Goal: Task Accomplishment & Management: Use online tool/utility

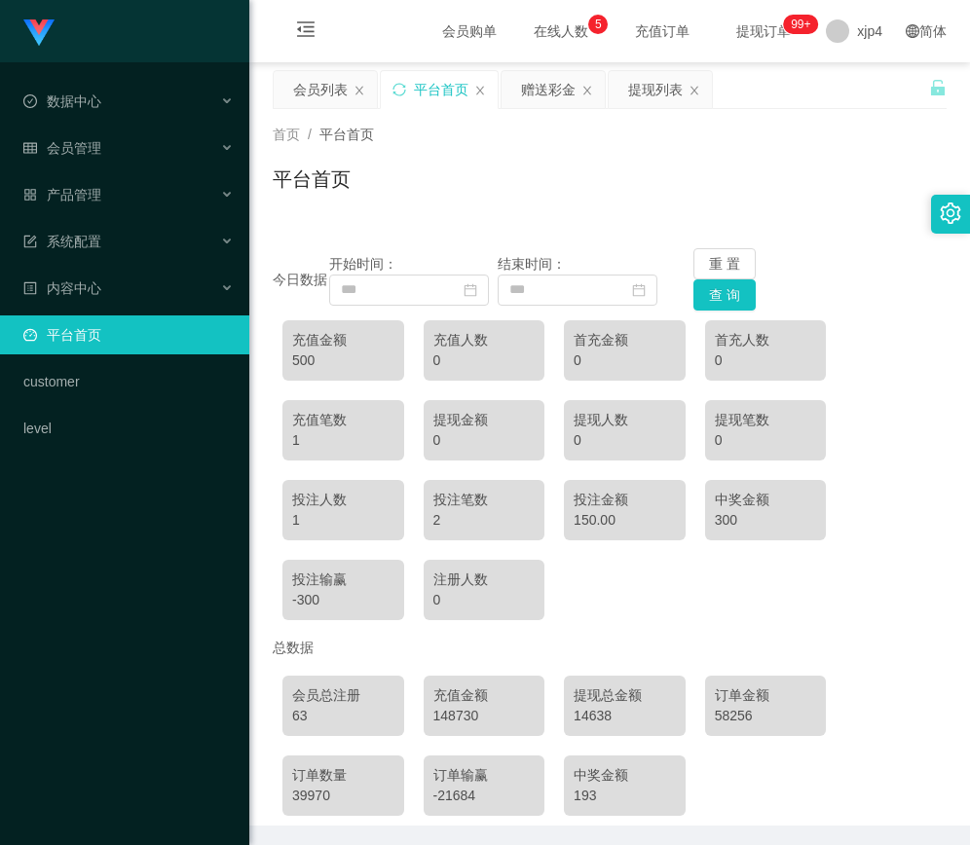
click at [534, 26] on span "在线人数 0 1 2 3 4 5 6 7 8 9 0 1 2 3 4 5 6 7 8 9 0 1 2 3 4 5 6 7 8 9" at bounding box center [561, 31] width 74 height 14
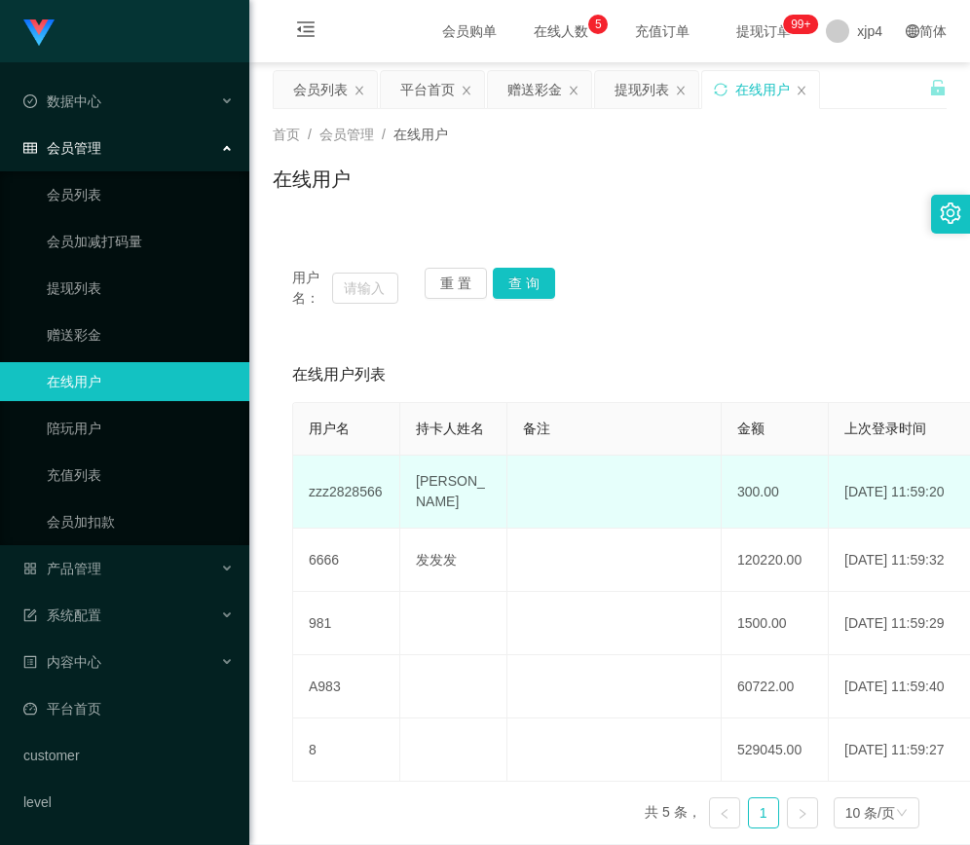
scroll to position [80, 0]
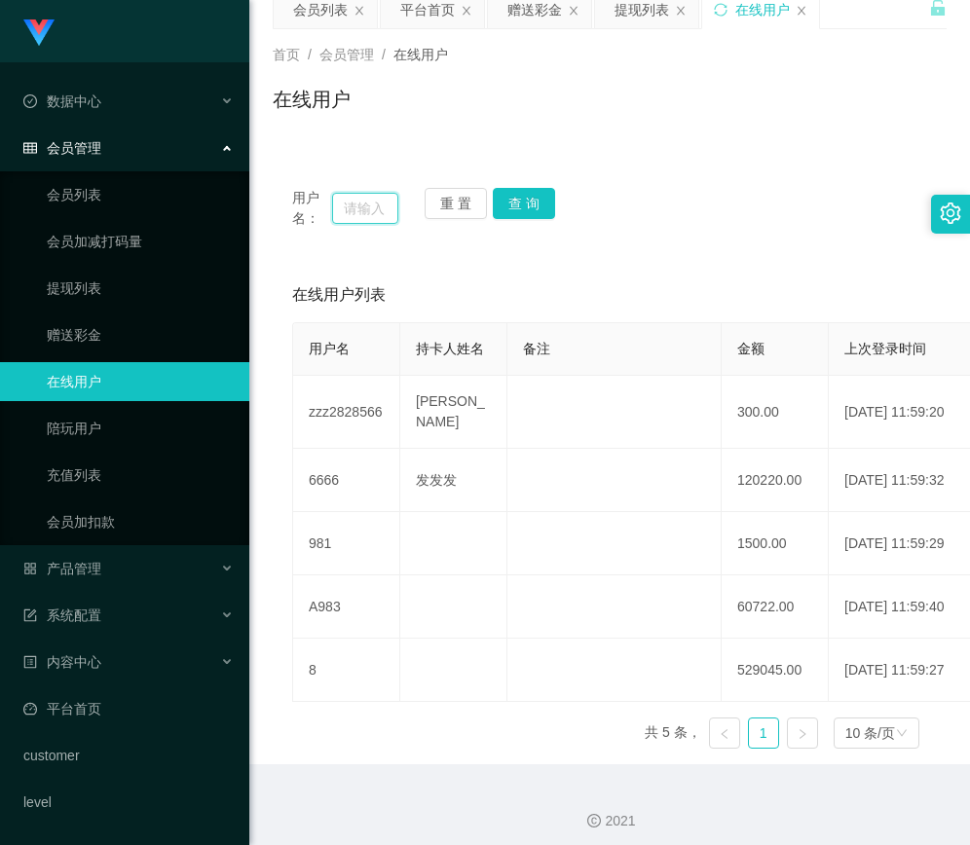
click at [368, 215] on input "text" at bounding box center [365, 208] width 66 height 31
paste input "0002"
type input "0002"
click at [528, 217] on button "查 询" at bounding box center [524, 203] width 62 height 31
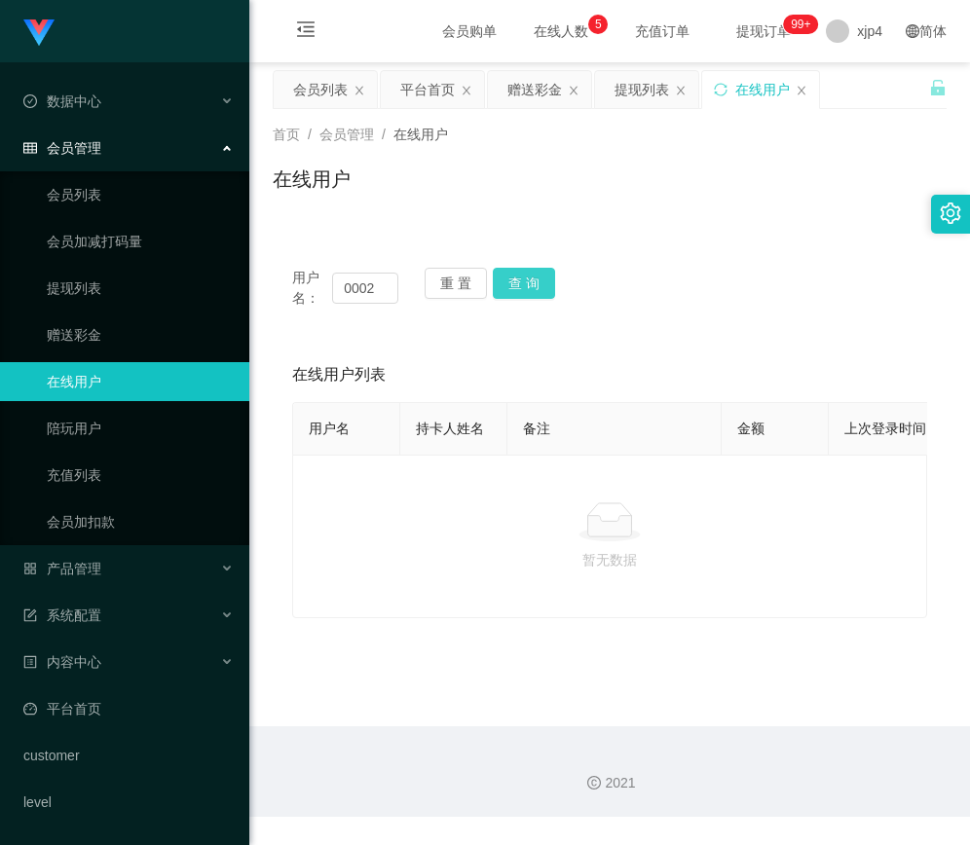
scroll to position [0, 0]
drag, startPoint x: 383, startPoint y: 283, endPoint x: 251, endPoint y: 292, distance: 131.8
click at [251, 292] on main "关闭左侧 关闭右侧 关闭其它 刷新页面 会员列表 平台首页 赠送彩金 提现列表 在线用户 首页 / 会员管理 / 在线用户 / 在线用户 用户名： 0002 …" at bounding box center [609, 394] width 721 height 664
click at [795, 83] on div "在线用户" at bounding box center [760, 89] width 117 height 37
click at [797, 88] on icon "图标: close" at bounding box center [802, 91] width 12 height 12
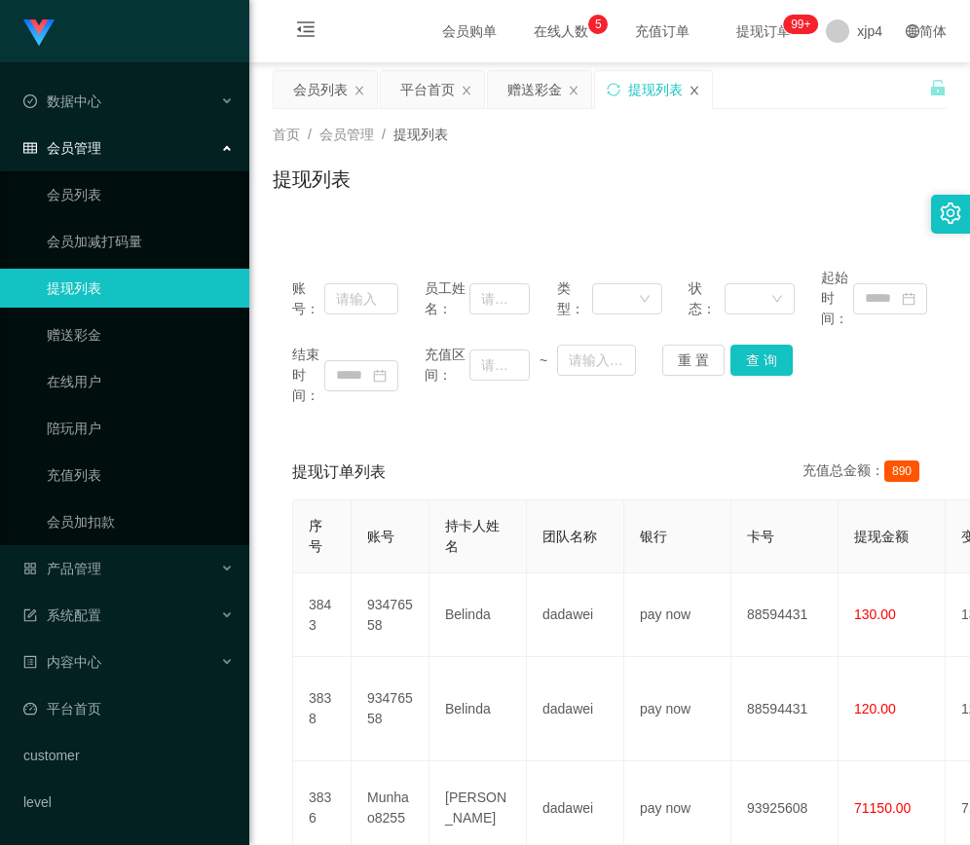
click at [691, 93] on icon "图标: close" at bounding box center [695, 91] width 12 height 12
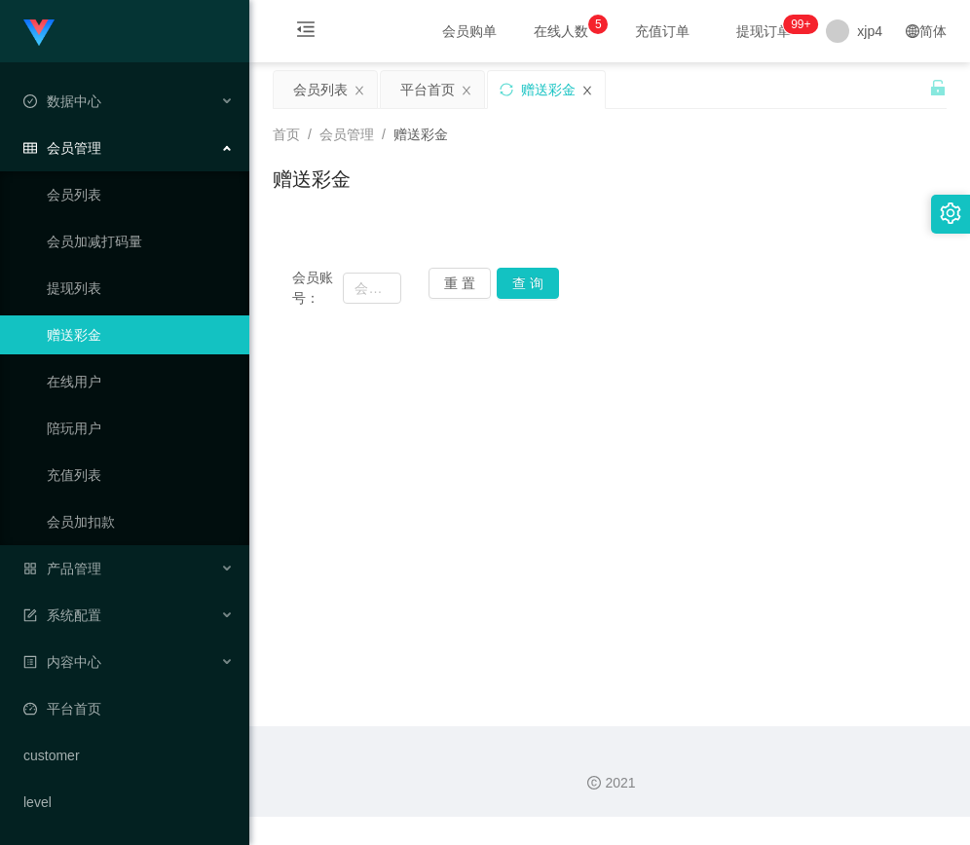
click at [591, 90] on icon "图标: close" at bounding box center [587, 91] width 12 height 12
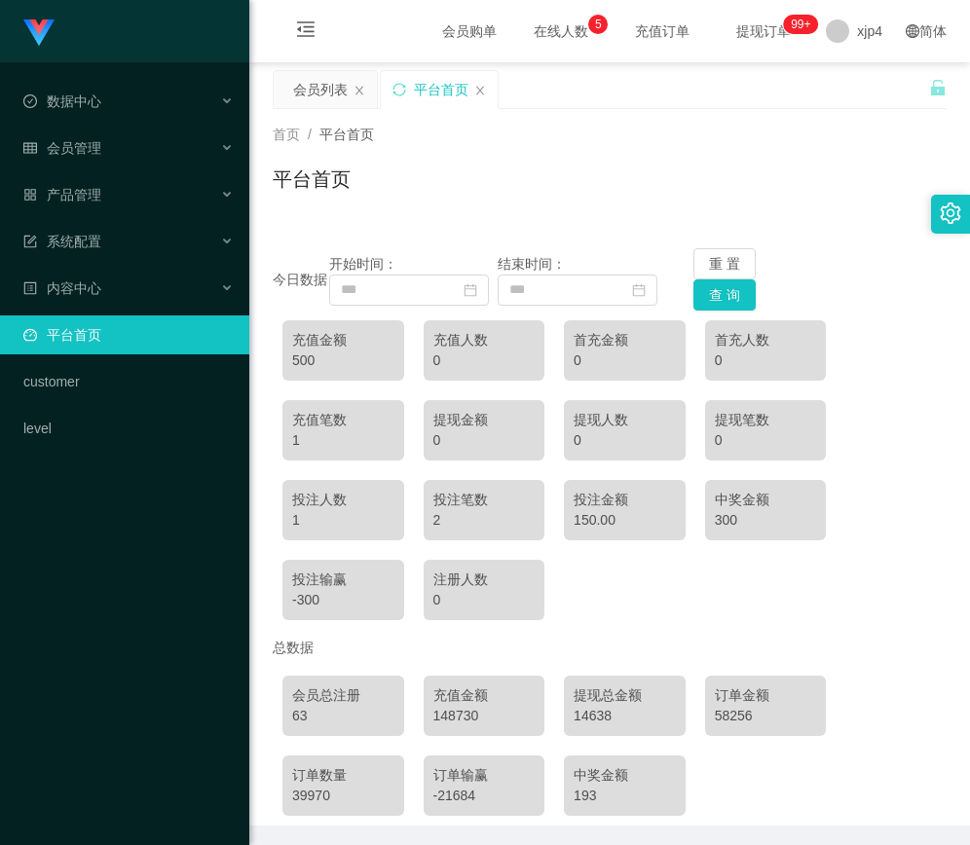
scroll to position [71, 0]
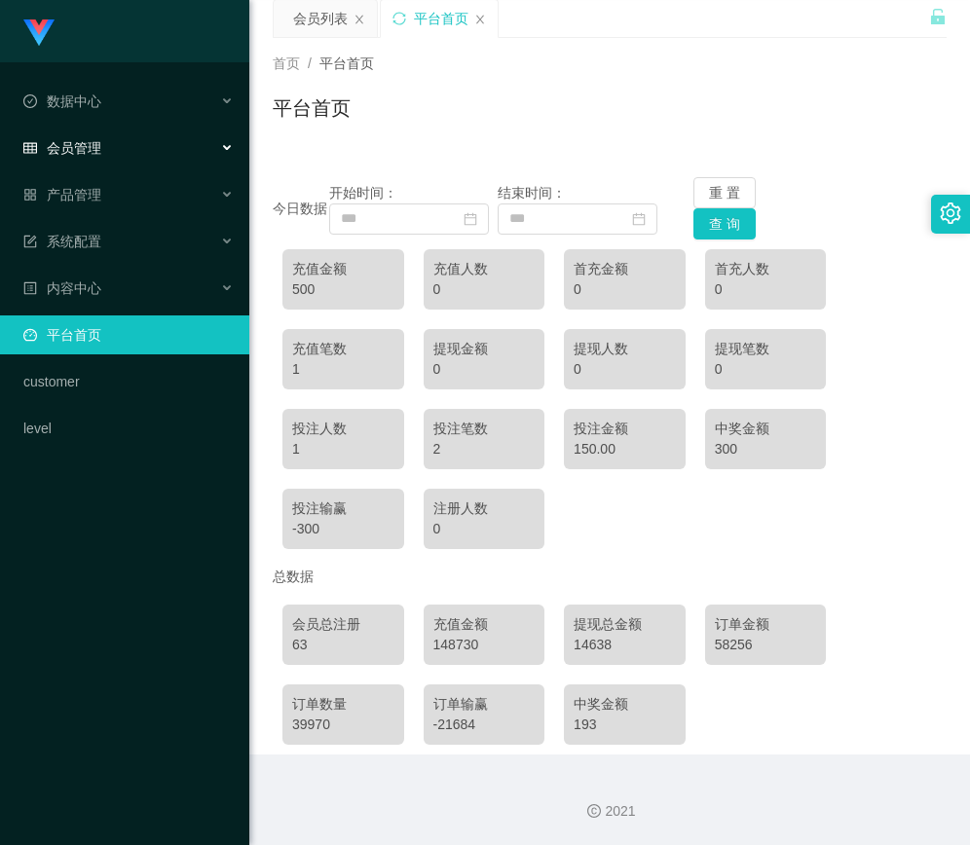
click at [132, 141] on div "会员管理" at bounding box center [124, 148] width 249 height 39
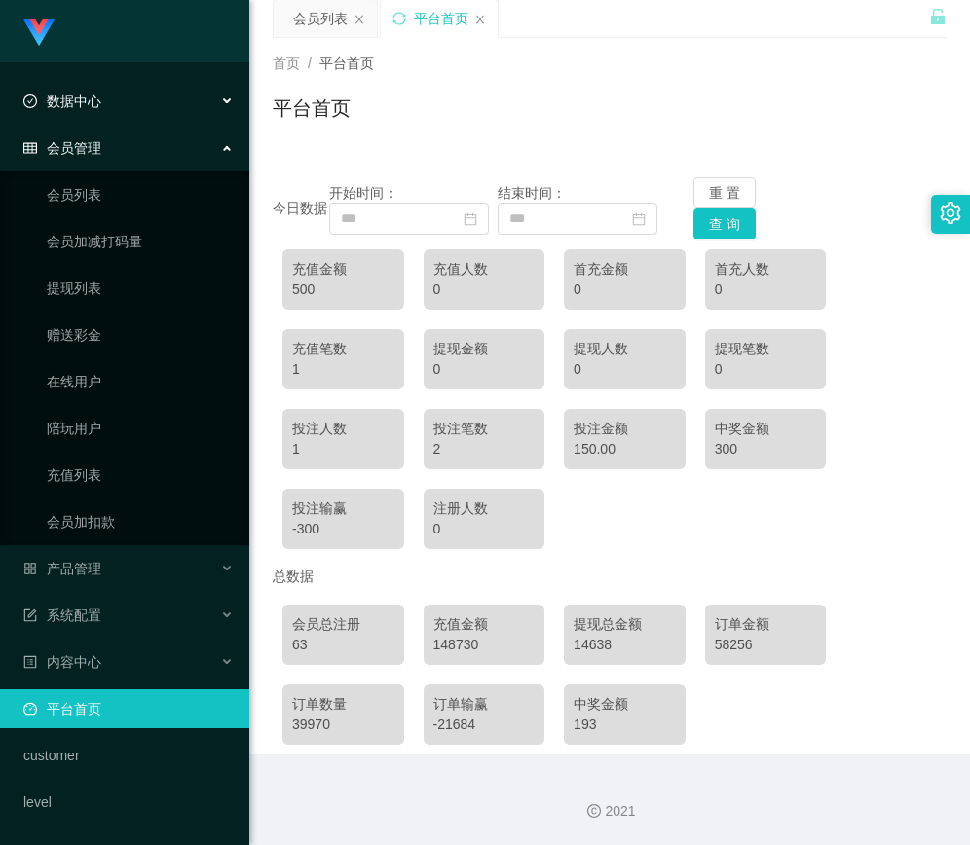
click at [97, 108] on span "数据中心" at bounding box center [62, 101] width 78 height 16
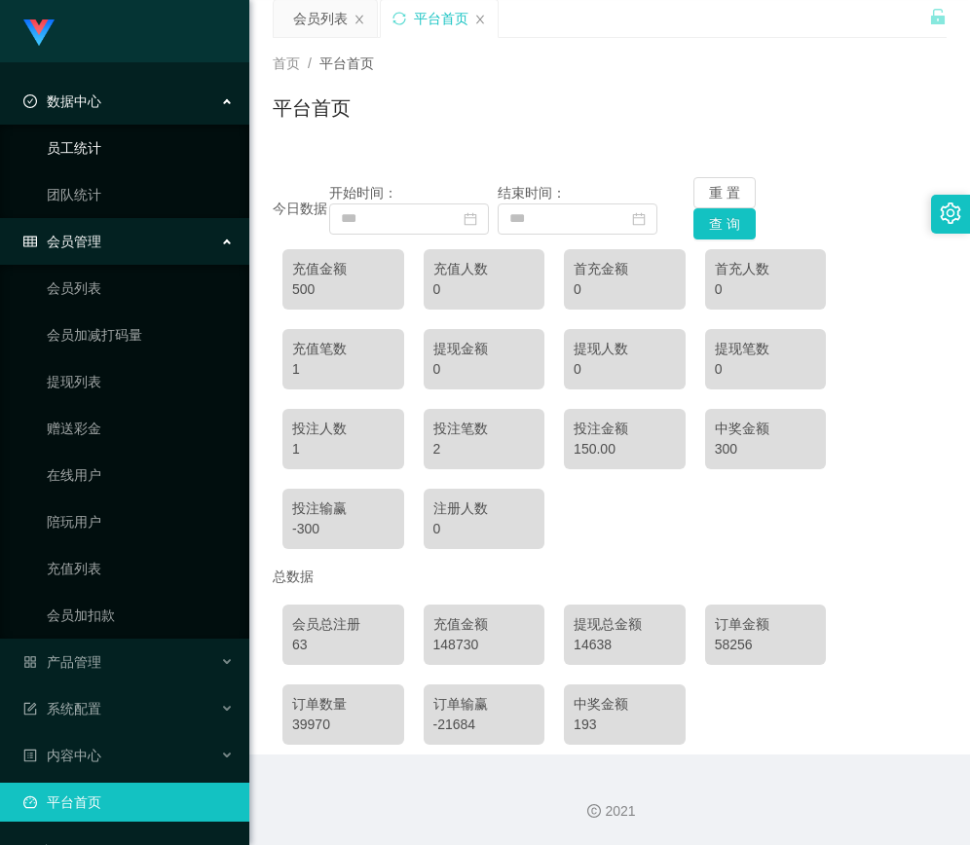
click at [103, 152] on link "员工统计" at bounding box center [140, 148] width 187 height 39
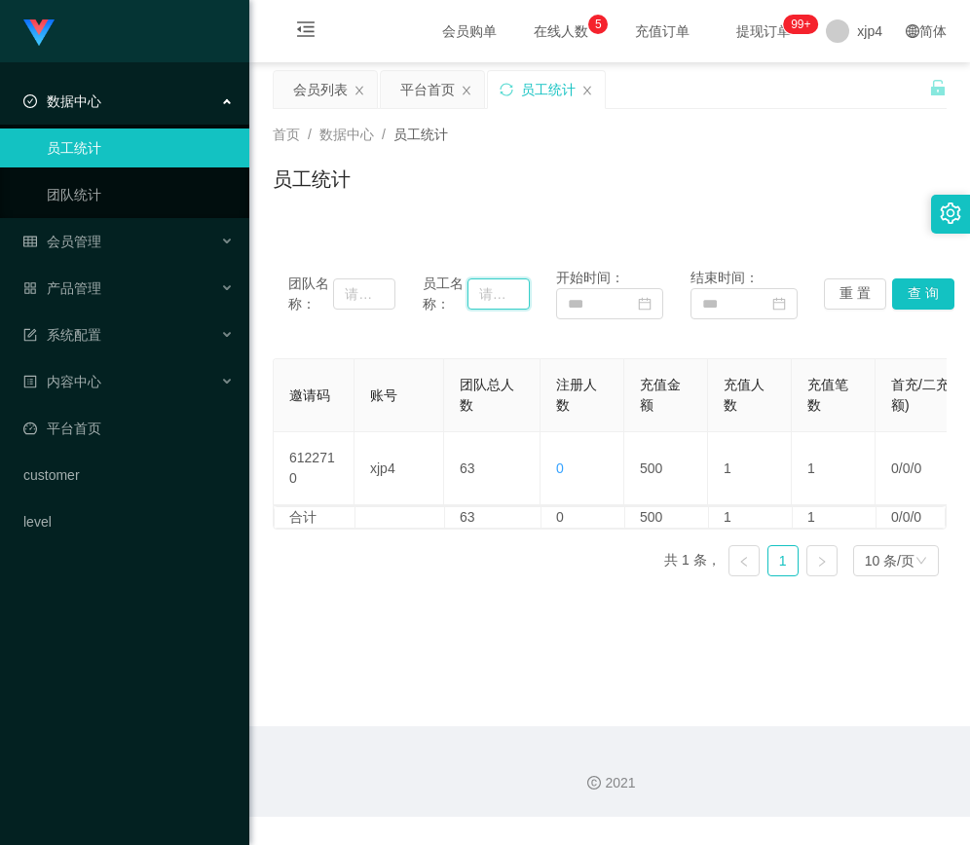
click at [505, 286] on input "text" at bounding box center [498, 294] width 62 height 31
paste input "0002"
type input "0002"
click at [915, 291] on button "查 询" at bounding box center [923, 294] width 62 height 31
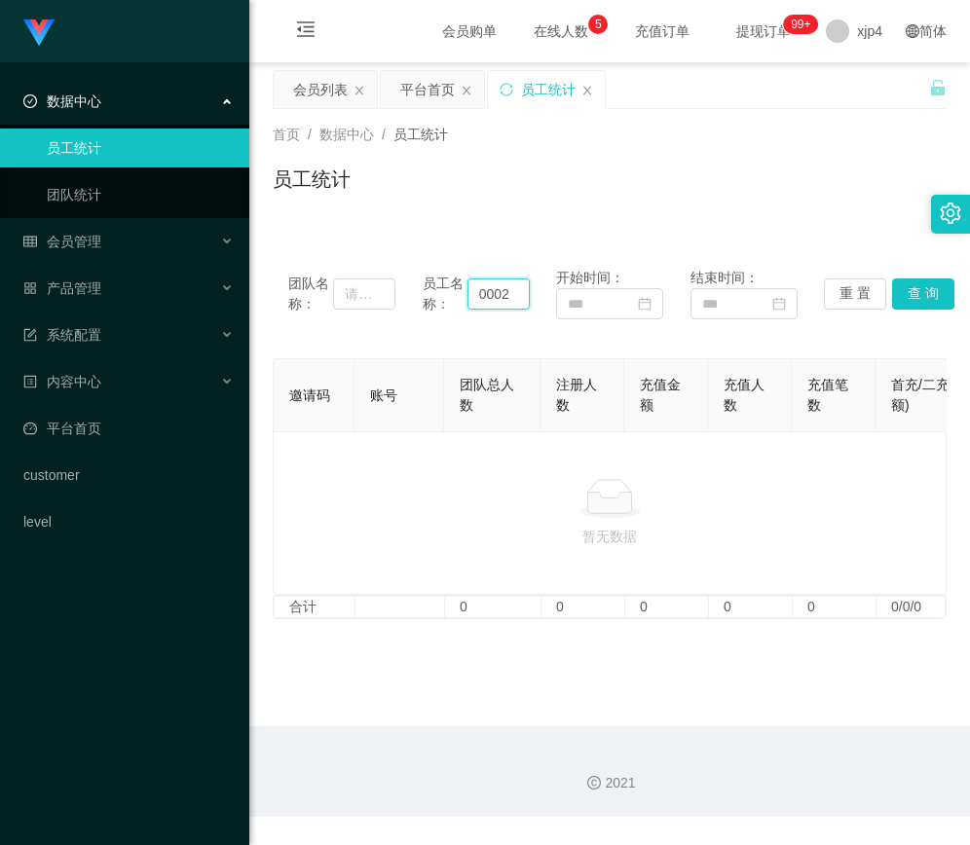
drag, startPoint x: 513, startPoint y: 290, endPoint x: 317, endPoint y: 292, distance: 196.7
click at [317, 292] on div "团队名称： 员工名称： 0002 开始时间： 结束时间： 重 置 查 询" at bounding box center [609, 294] width 643 height 52
click at [905, 303] on button "查 询" at bounding box center [923, 294] width 62 height 31
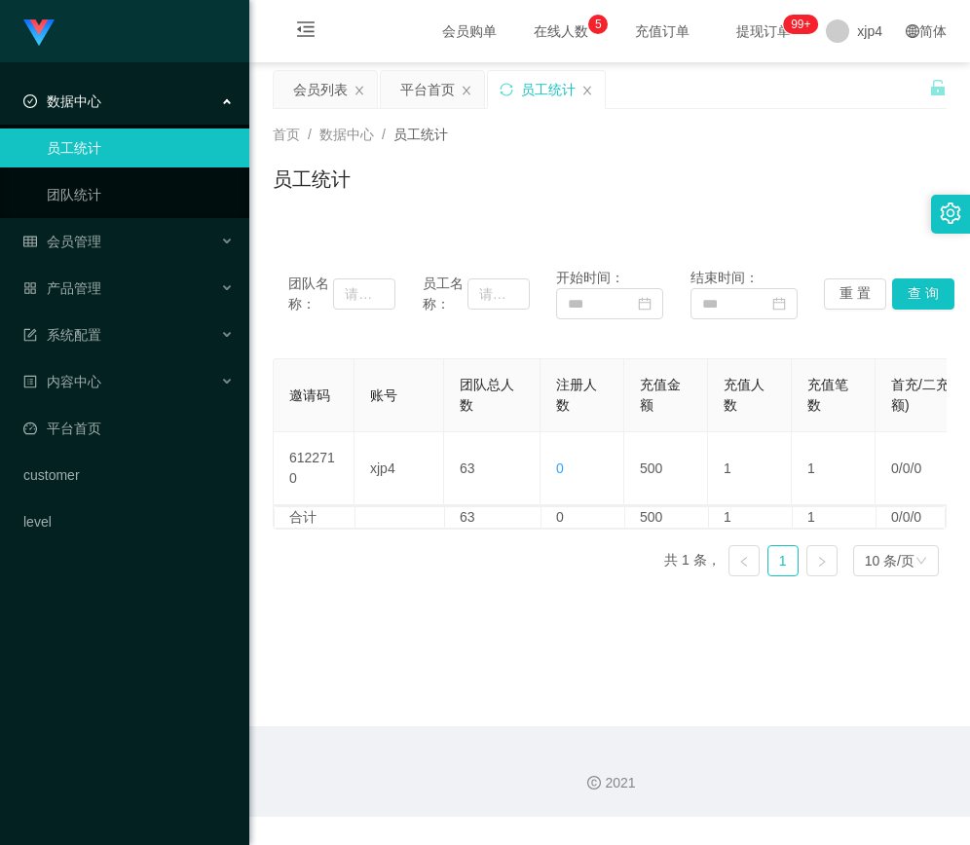
click at [542, 26] on span "在线人数 0 1 2 3 4 5 6 7 8 9 0 1 2 3 4 5 6 7 8 9 0 1 2 3 4 5 6 7 8 9" at bounding box center [561, 31] width 74 height 14
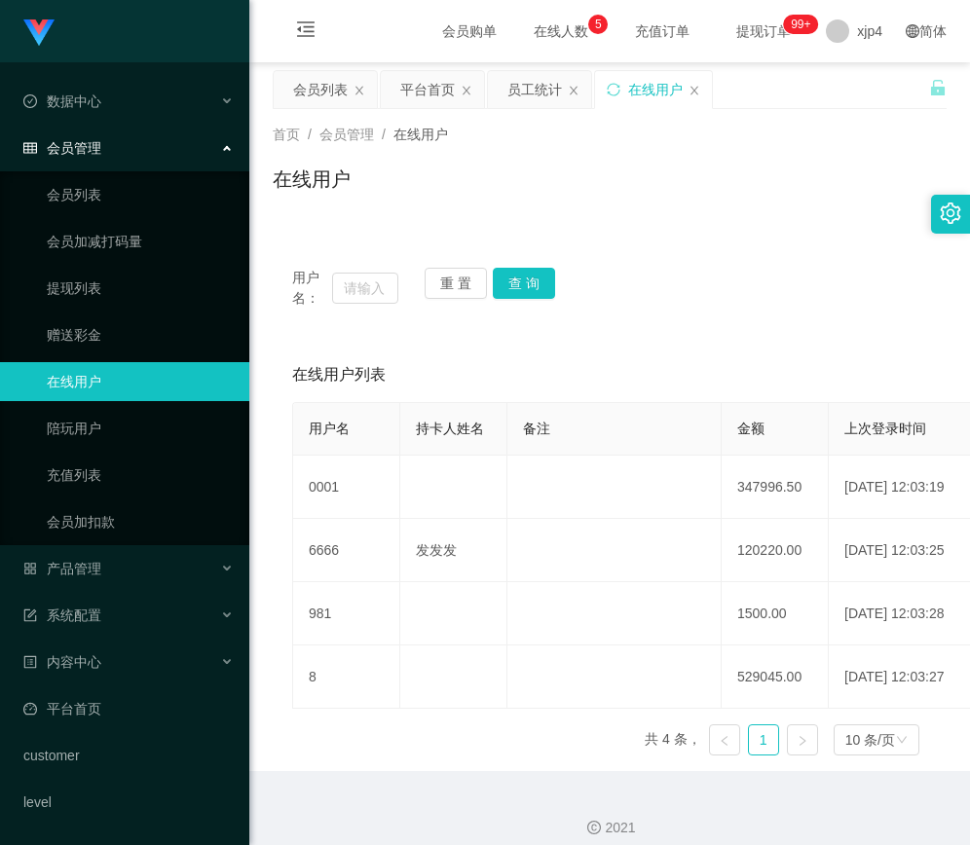
click at [533, 19] on span "在线人数 0 1 2 3 4 5 6 7 8 9 0 1 2 3 4 5 6 7 8 9 0 1 2 3 4 5 6 7 8 9" at bounding box center [560, 31] width 101 height 62
click at [528, 33] on span "在线人数 0 1 2 3 4 5 6 7 8 9 0 1 2 3 4 5 6 7 8 9 0 1 2 3 4 5 6 7 8 9" at bounding box center [561, 31] width 74 height 14
click at [705, 95] on div "在线用户" at bounding box center [653, 89] width 117 height 37
click at [692, 93] on icon "图标: close" at bounding box center [695, 91] width 12 height 12
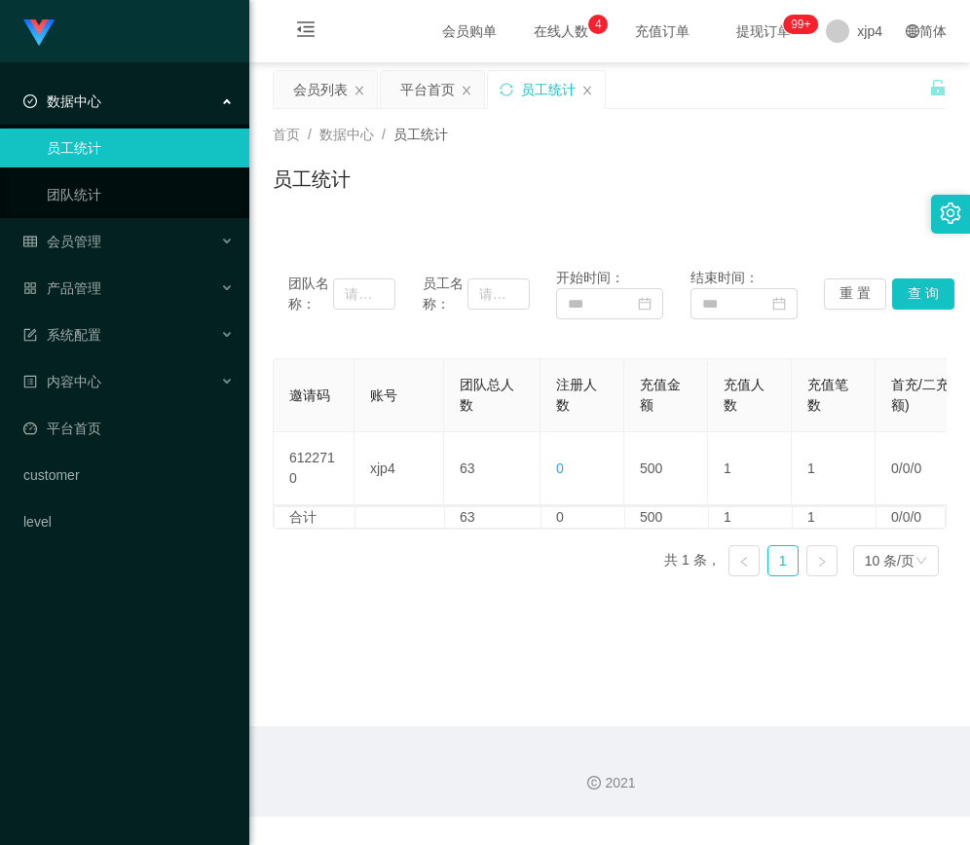
click at [577, 89] on div "员工统计" at bounding box center [546, 89] width 117 height 37
click at [580, 88] on div "员工统计" at bounding box center [546, 89] width 117 height 37
click at [587, 88] on icon "图标: close" at bounding box center [587, 91] width 12 height 12
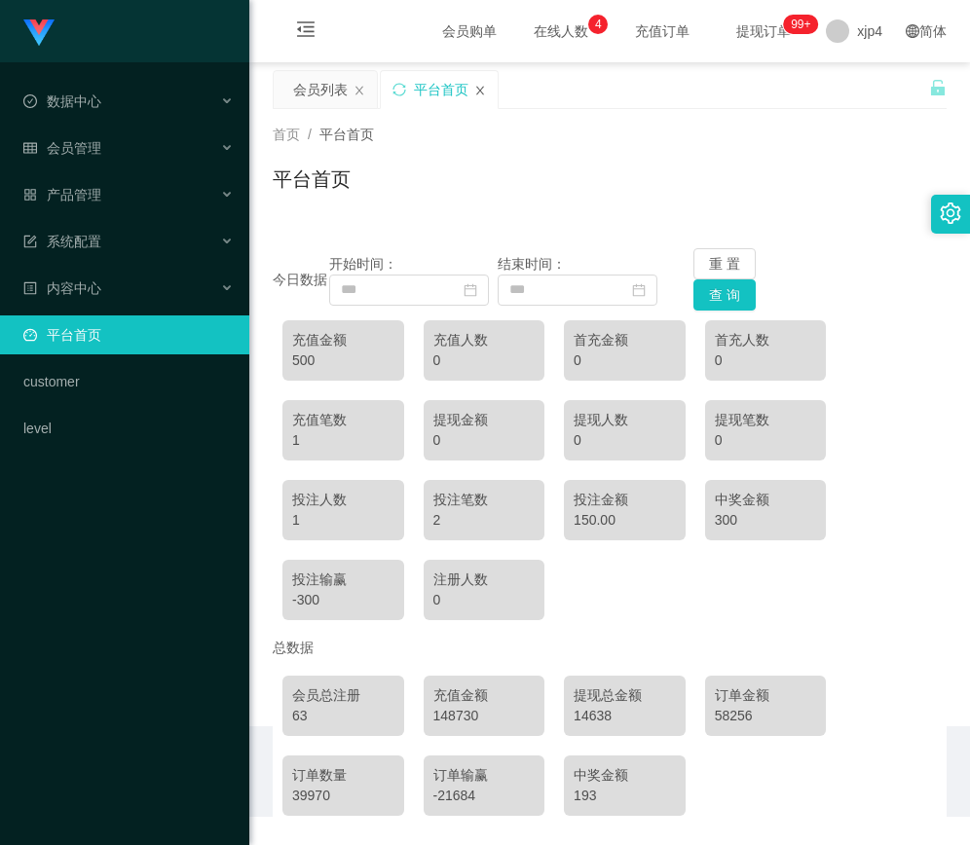
click at [479, 93] on icon "图标: close" at bounding box center [480, 91] width 12 height 12
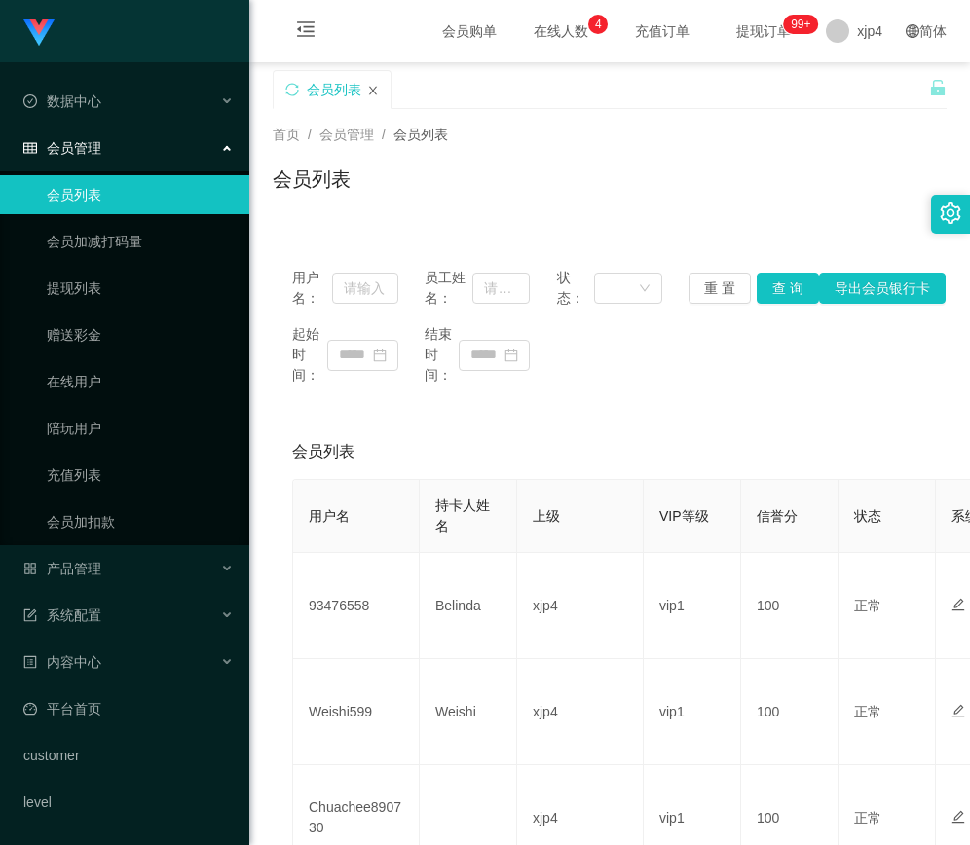
click at [372, 91] on icon "图标: close" at bounding box center [373, 90] width 8 height 9
click at [746, 33] on span "提现订单 99+" at bounding box center [764, 31] width 74 height 14
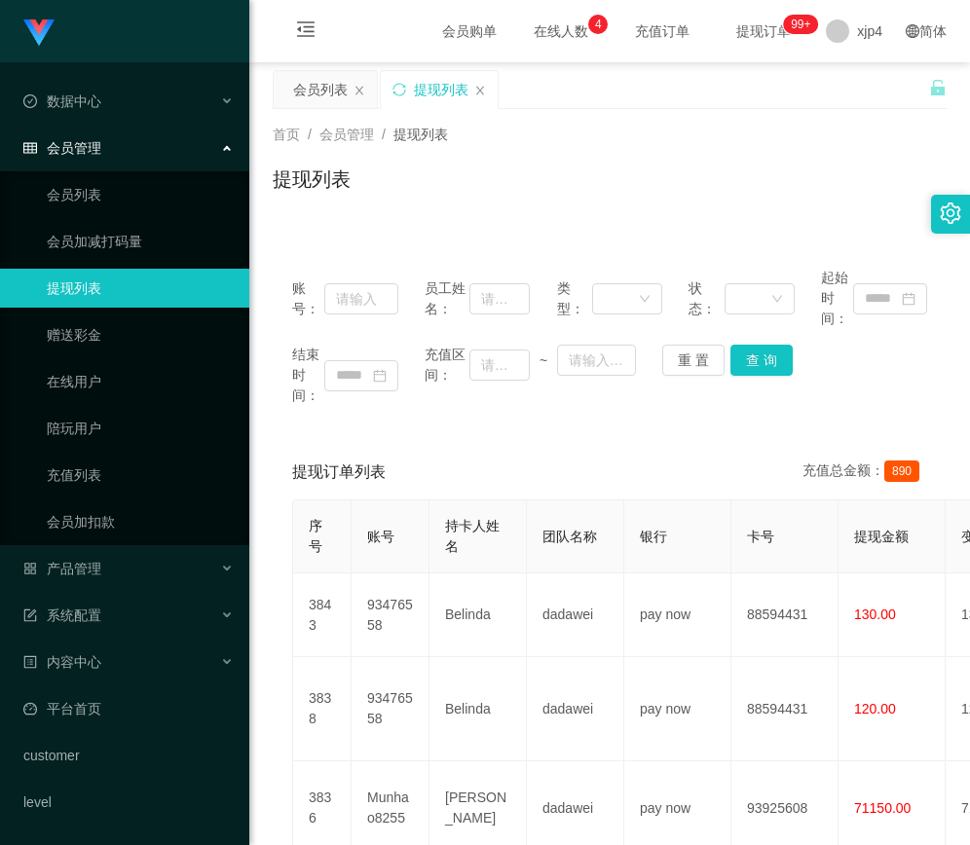
click at [625, 34] on span "充值订单" at bounding box center [662, 31] width 74 height 14
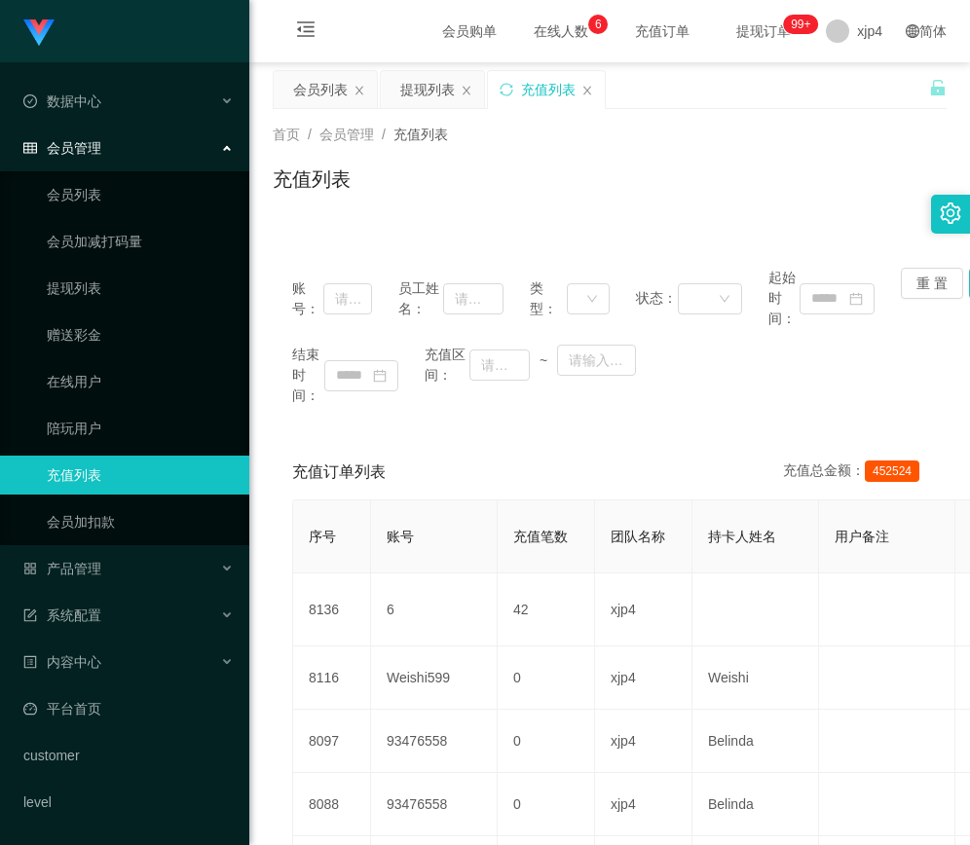
click at [526, 29] on span "在线人数 0 1 2 3 4 5 6 7 8 9 0 1 2 3 4 5 6 7 8 9 0 1 2 3 4 5 6 7 8 9" at bounding box center [561, 31] width 74 height 14
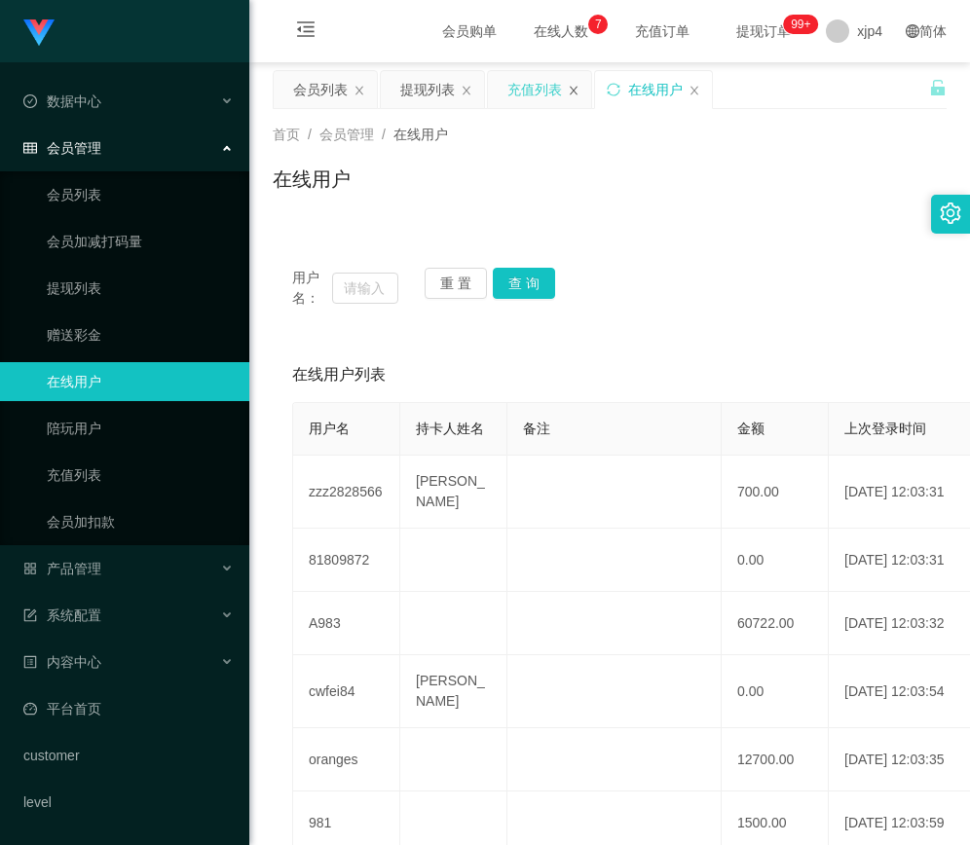
click at [573, 90] on icon "图标: close" at bounding box center [574, 90] width 8 height 9
click at [466, 92] on icon "图标: close" at bounding box center [467, 90] width 8 height 9
click at [465, 88] on div "在线用户" at bounding box center [441, 89] width 55 height 37
click at [295, 24] on icon "图标: menu-fold" at bounding box center [306, 32] width 66 height 62
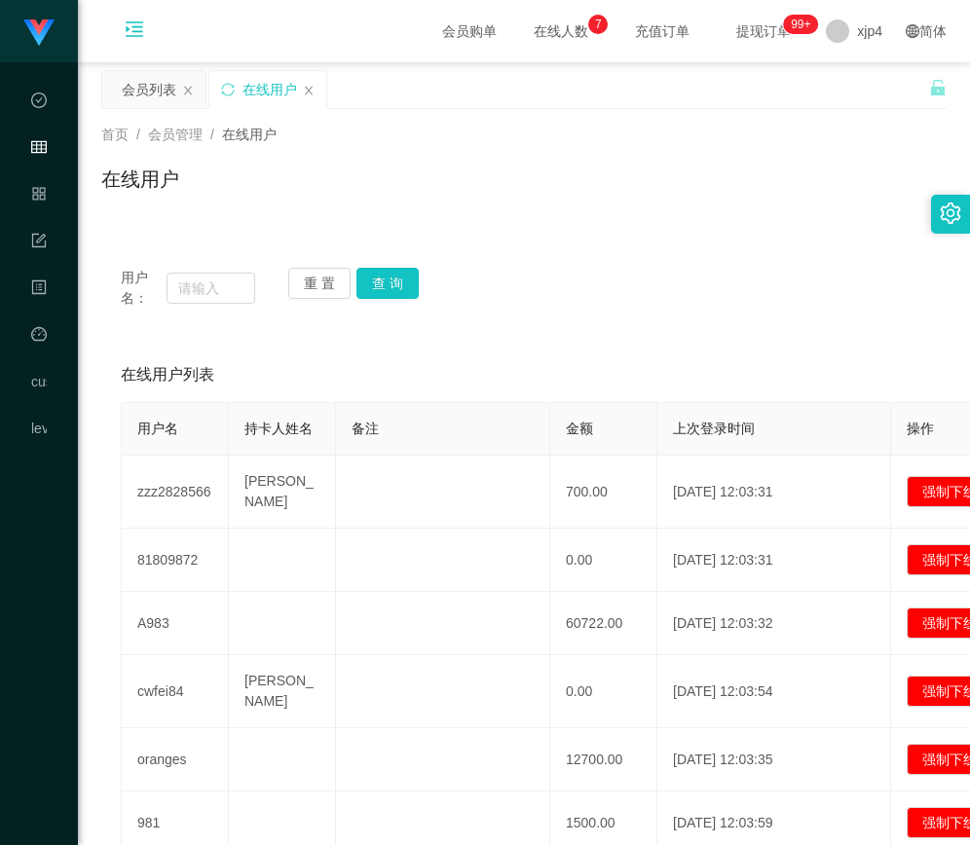
click at [123, 21] on icon "图标: menu-unfold" at bounding box center [134, 32] width 66 height 62
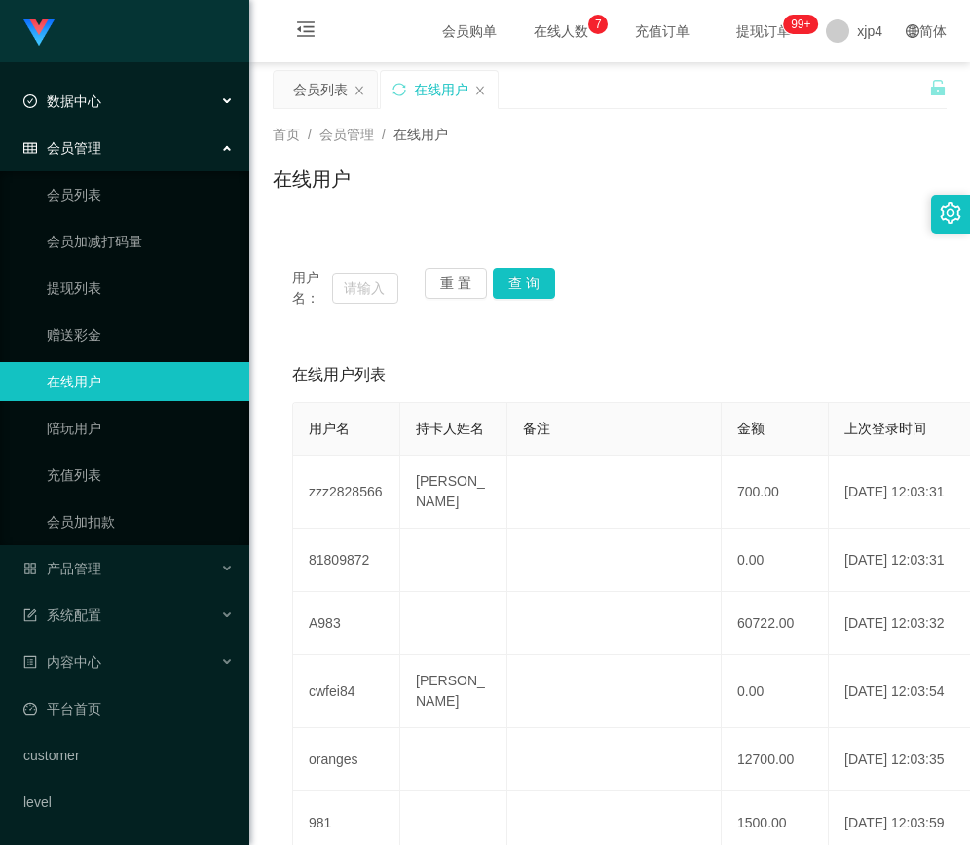
click at [119, 109] on div "数据中心" at bounding box center [124, 101] width 249 height 39
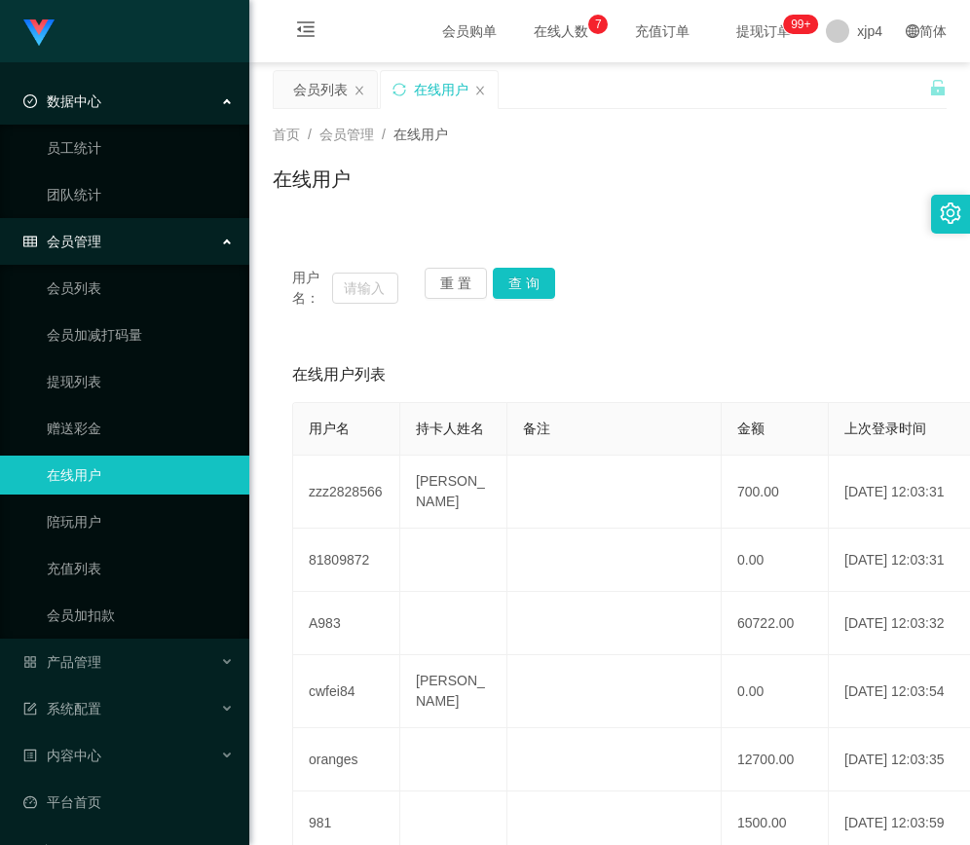
click at [132, 120] on div "数据中心" at bounding box center [124, 101] width 249 height 39
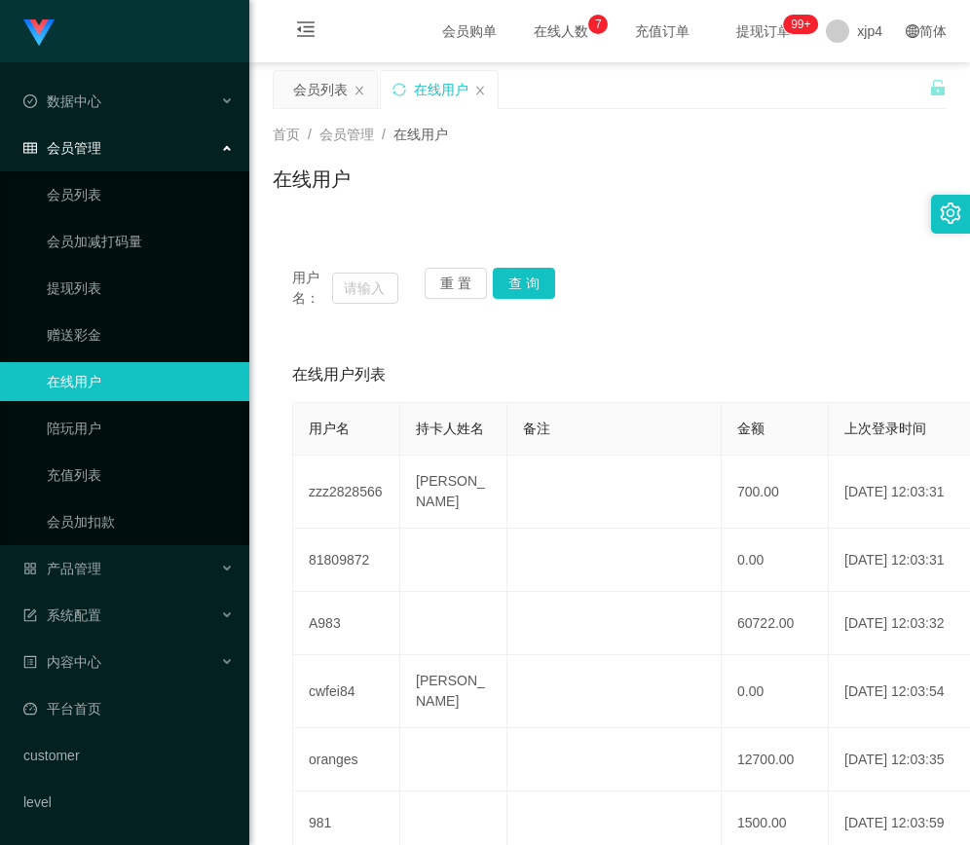
click at [97, 449] on ul "会员列表 会员加减打码量 提现列表 赠送彩金 在线用户 陪玩用户 充值列表 会员加扣款" at bounding box center [124, 358] width 249 height 374
click at [100, 428] on link "陪玩用户" at bounding box center [140, 428] width 187 height 39
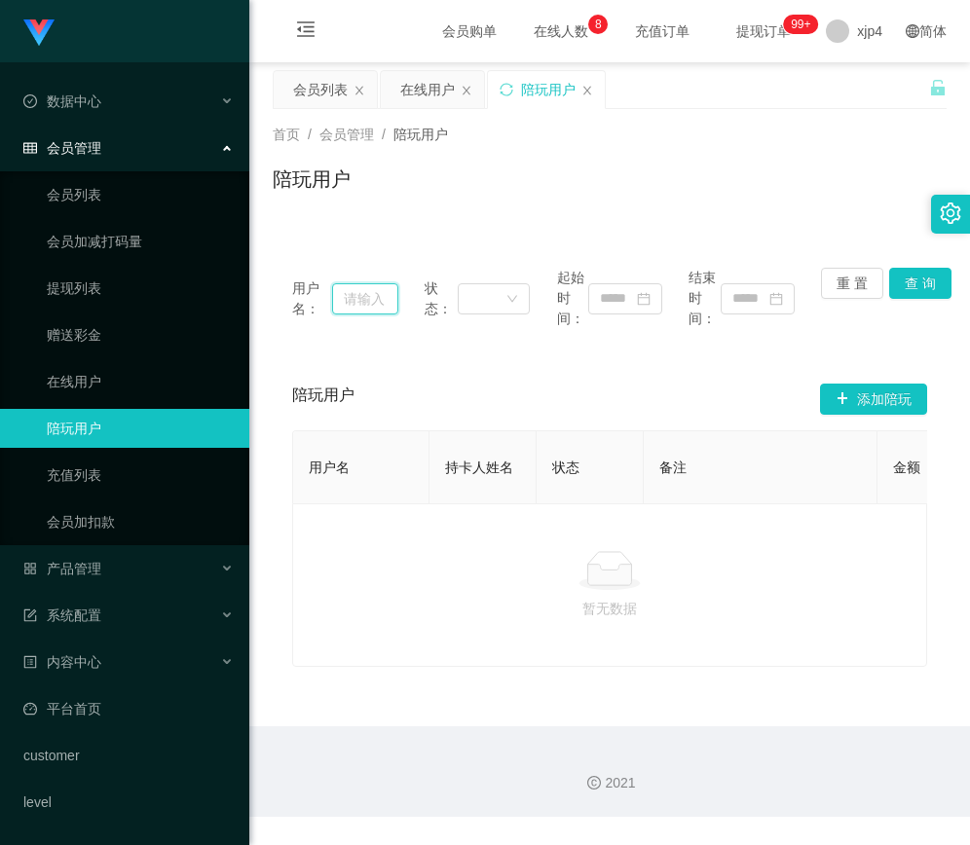
click at [351, 298] on input "text" at bounding box center [365, 298] width 66 height 31
click at [585, 91] on icon "图标: close" at bounding box center [587, 91] width 12 height 12
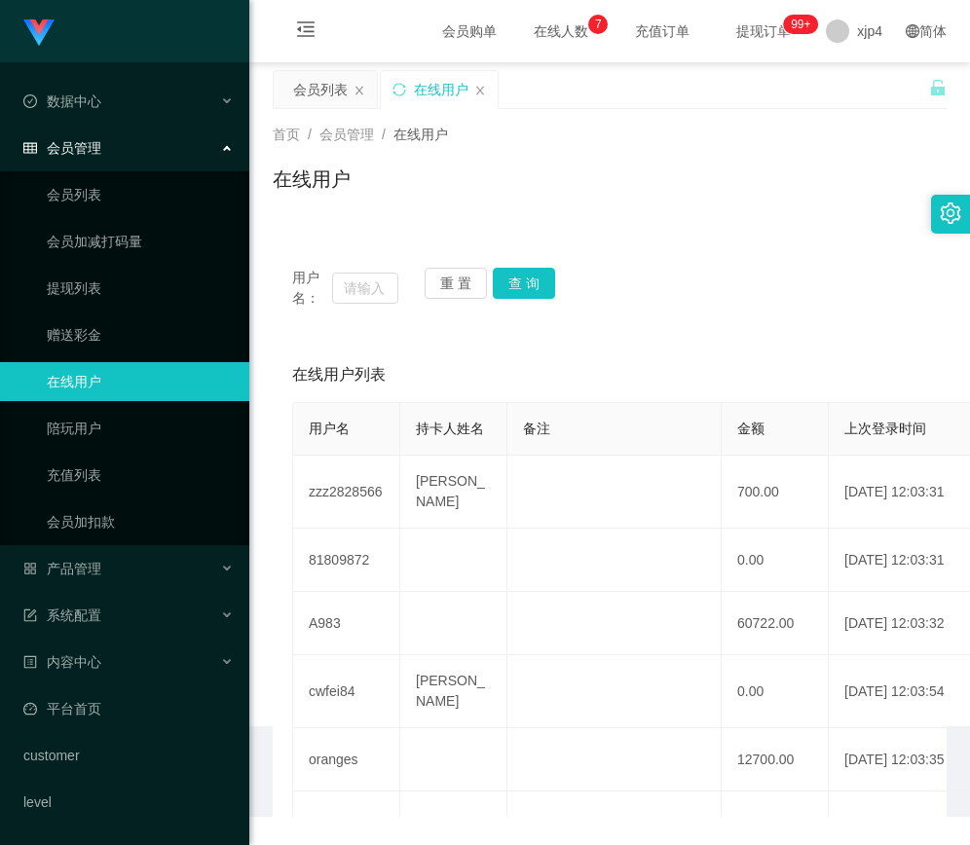
click at [527, 38] on span "在线人数 0 1 2 3 4 5 6 7 8 9 0 1 2 3 4 5 6 7 8 9 0 1 2 3 4 5 6 7 8 9" at bounding box center [561, 31] width 74 height 14
click at [542, 30] on span "在线人数 0 1 2 3 4 5 6 7 8 9 0 1 2 3 4 5 6 7 8 9 0 1 2 3 4 5 6 7 8 9" at bounding box center [561, 31] width 74 height 14
click at [537, 19] on span "在线人数 0 1 2 3 4 5 6 7 8 9 0 1 2 3 4 5 6 7 8 9 0 1 2 3 4 5 6 7 8 9" at bounding box center [560, 31] width 101 height 62
click at [534, 27] on span "在线人数 0 1 2 3 4 5 6 7 8 9 0 1 2 3 4 5 6 7 8 9 0 1 2 3 4 5 6 7 8 9" at bounding box center [561, 31] width 74 height 14
click at [483, 89] on icon "图标: close" at bounding box center [480, 91] width 12 height 12
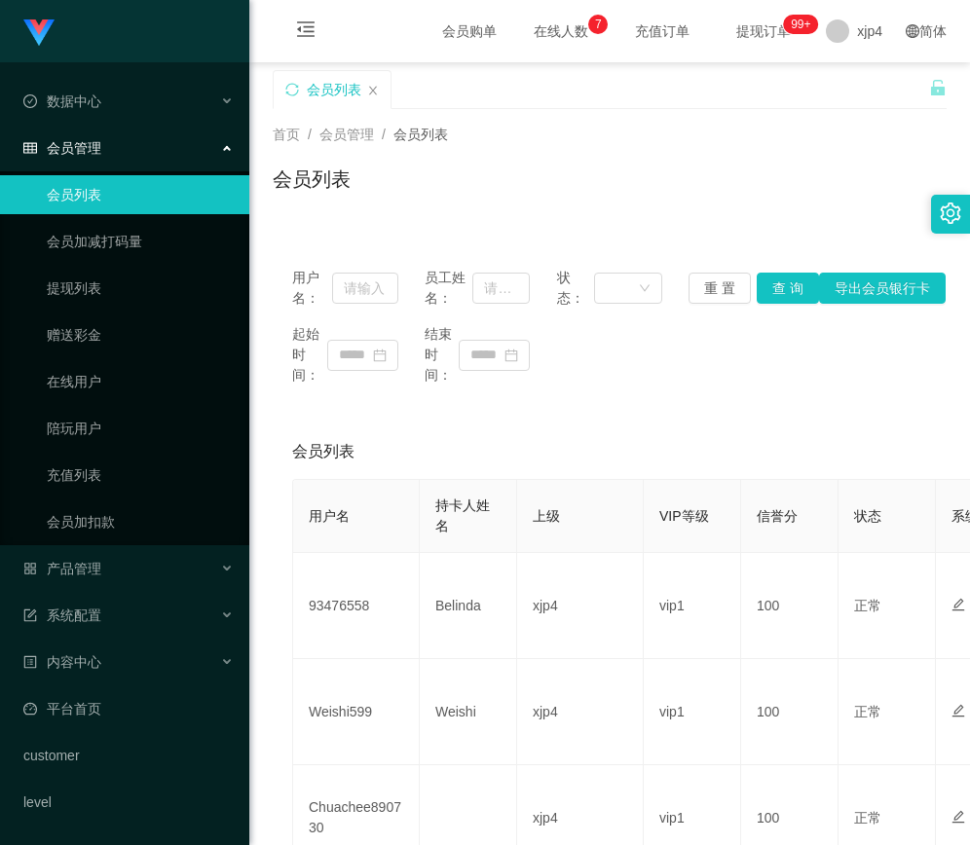
click at [524, 29] on span "在线人数 0 1 2 3 4 5 6 7 8 9 0 1 2 3 4 5 6 7 8 9 0 1 2 3 4 5 6 7 8 9" at bounding box center [561, 31] width 74 height 14
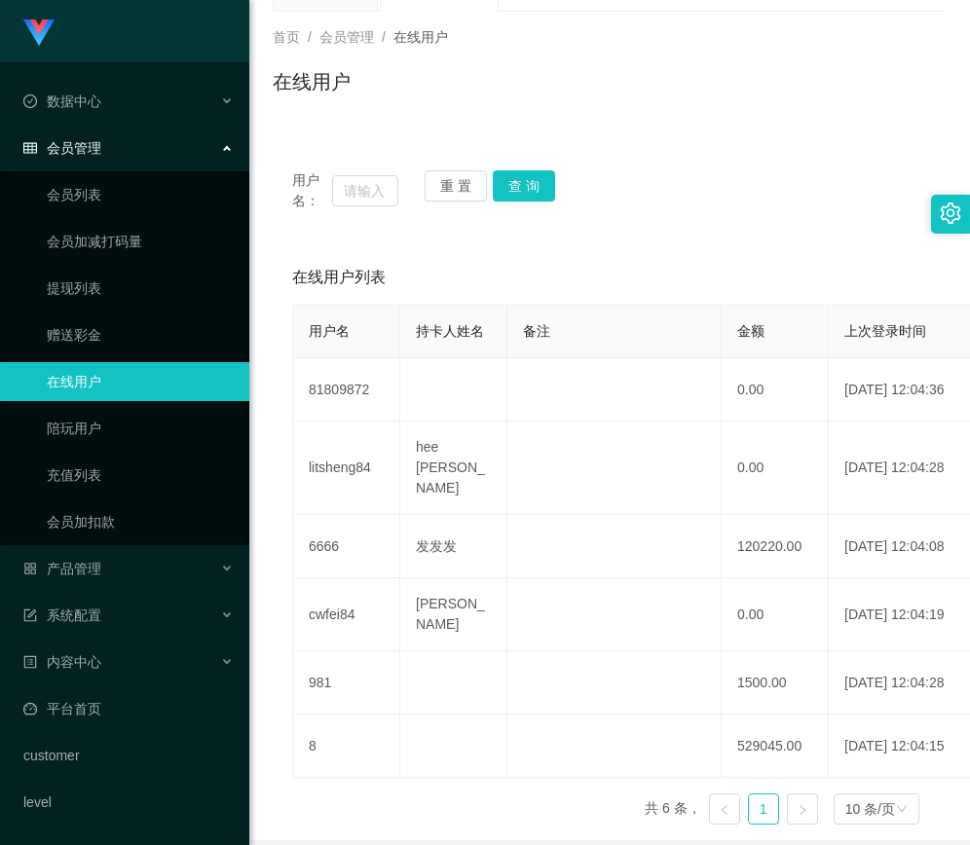
scroll to position [163, 0]
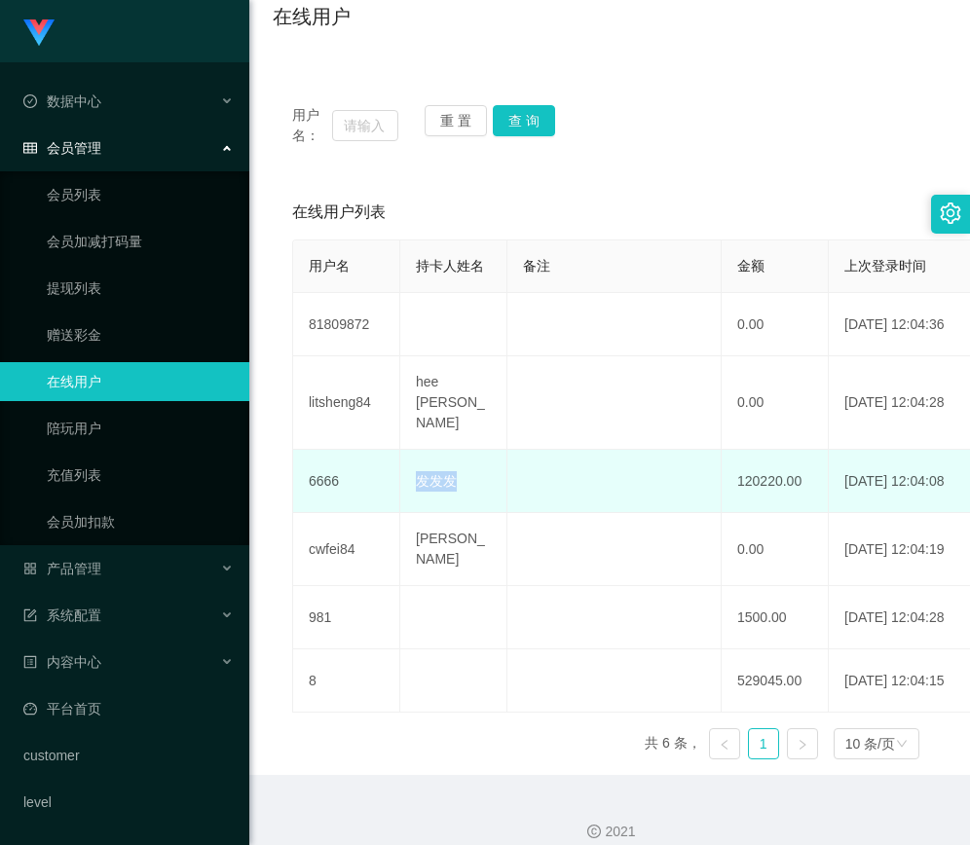
drag, startPoint x: 410, startPoint y: 464, endPoint x: 595, endPoint y: 470, distance: 185.2
click at [595, 470] on tr "6666 发发发 120220.00 2025-08-31 12:04:08 强制下线" at bounding box center [742, 481] width 899 height 63
click at [460, 471] on td "发发发" at bounding box center [453, 481] width 107 height 63
drag, startPoint x: 464, startPoint y: 464, endPoint x: 394, endPoint y: 462, distance: 69.2
click at [371, 460] on tr "6666 发发发 120220.00 2025-08-31 12:04:08 强制下线" at bounding box center [742, 481] width 899 height 63
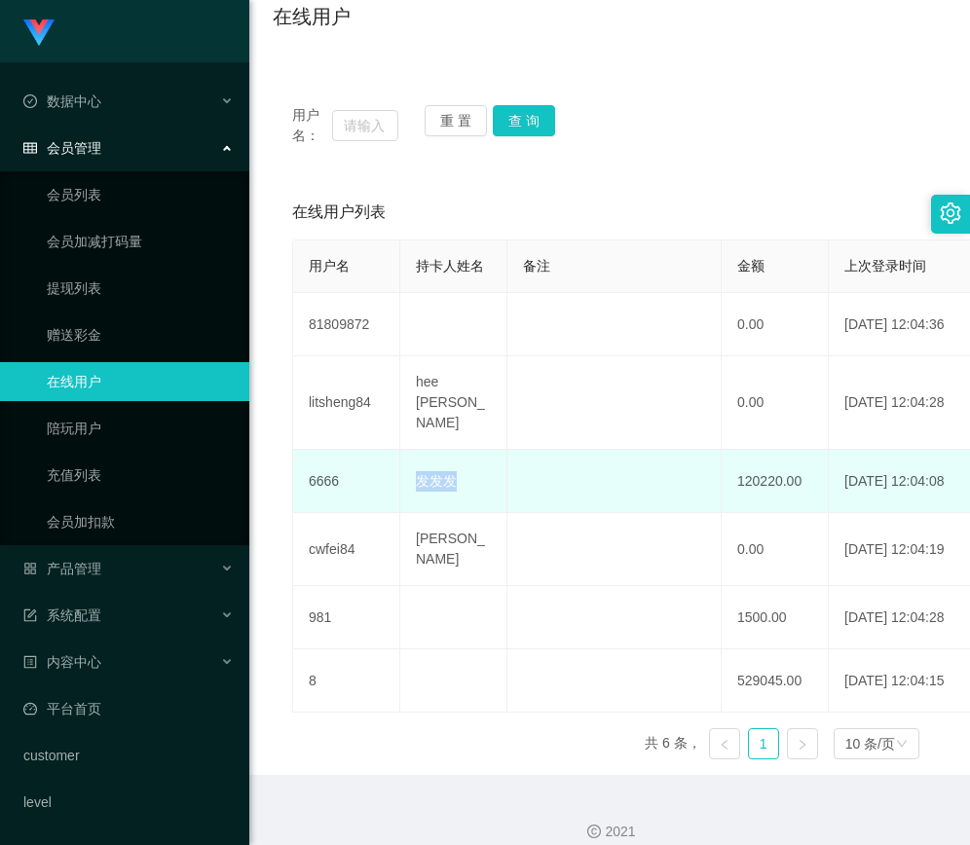
click at [457, 459] on td "发发发" at bounding box center [453, 481] width 107 height 63
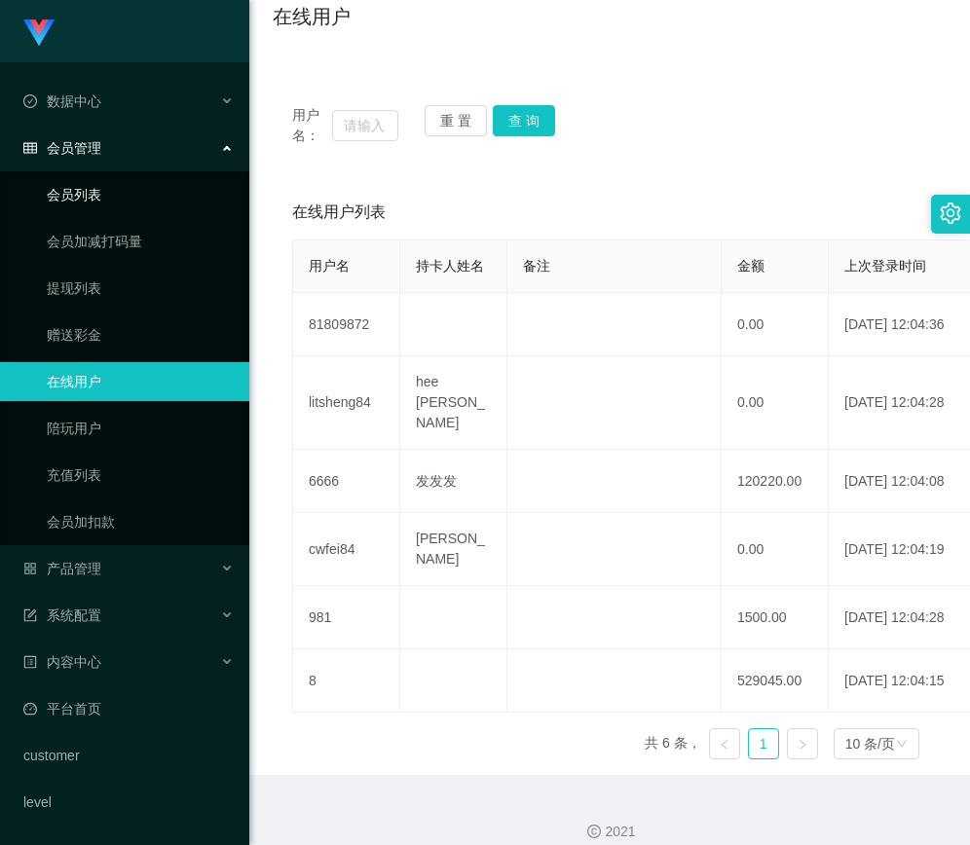
click at [88, 197] on link "会员列表" at bounding box center [140, 194] width 187 height 39
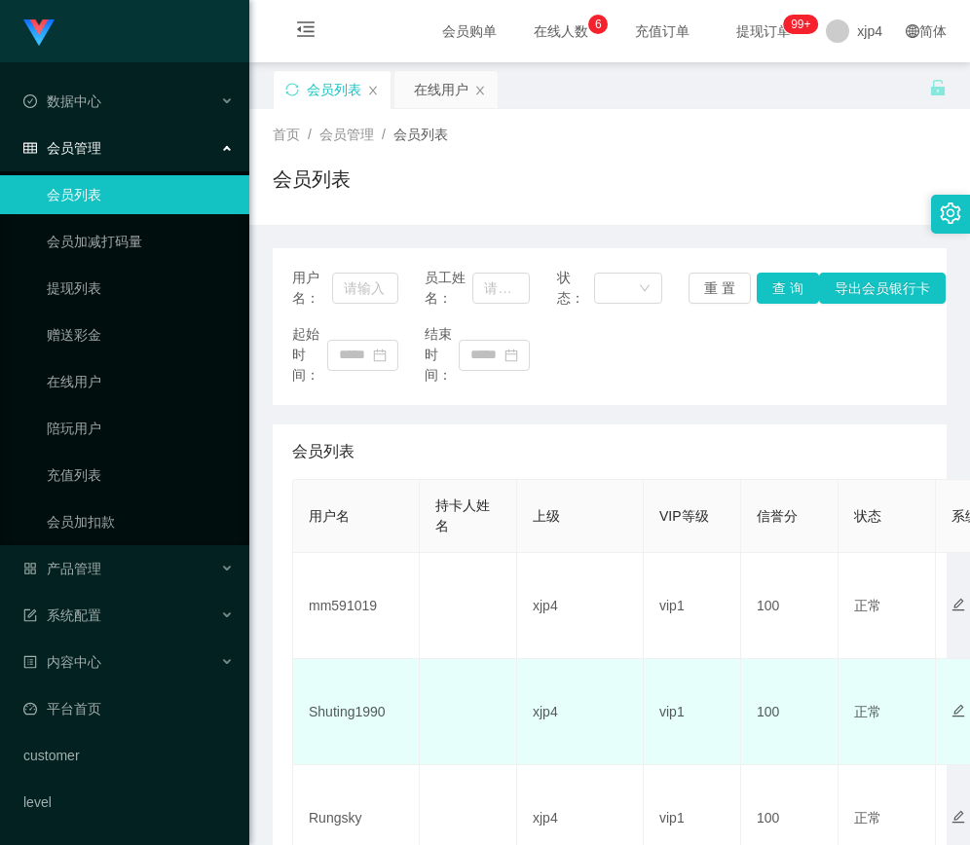
click at [340, 710] on td "Shuting1990" at bounding box center [356, 712] width 127 height 106
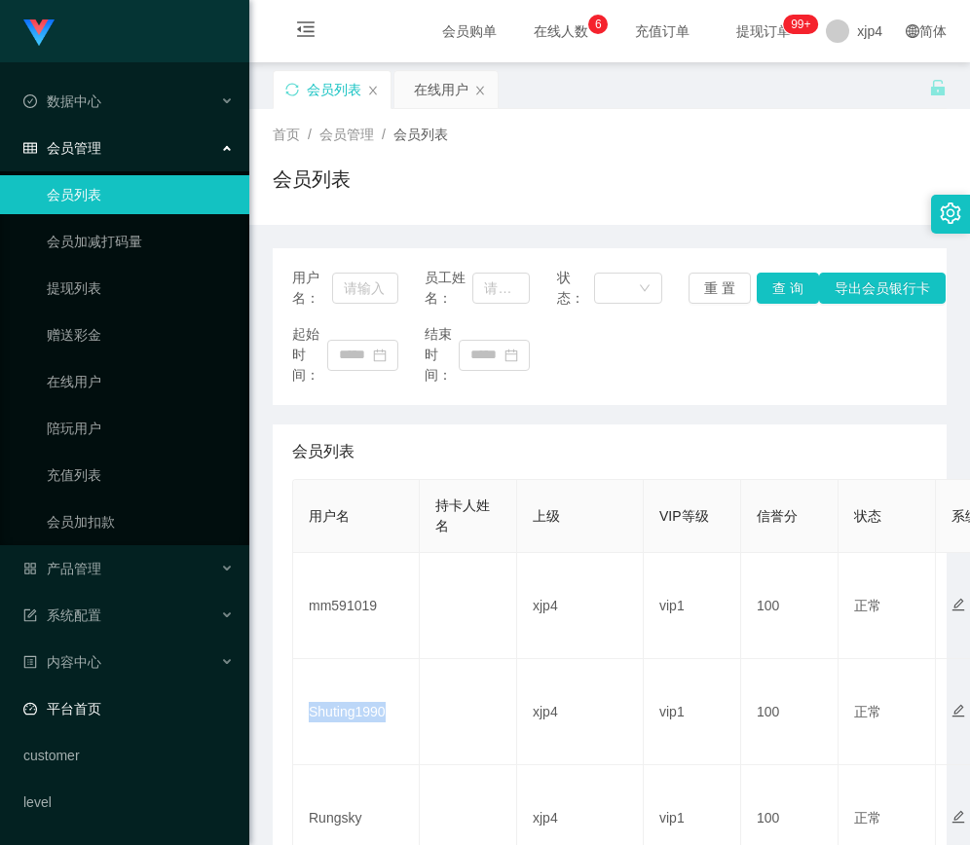
copy td "Shuting1990"
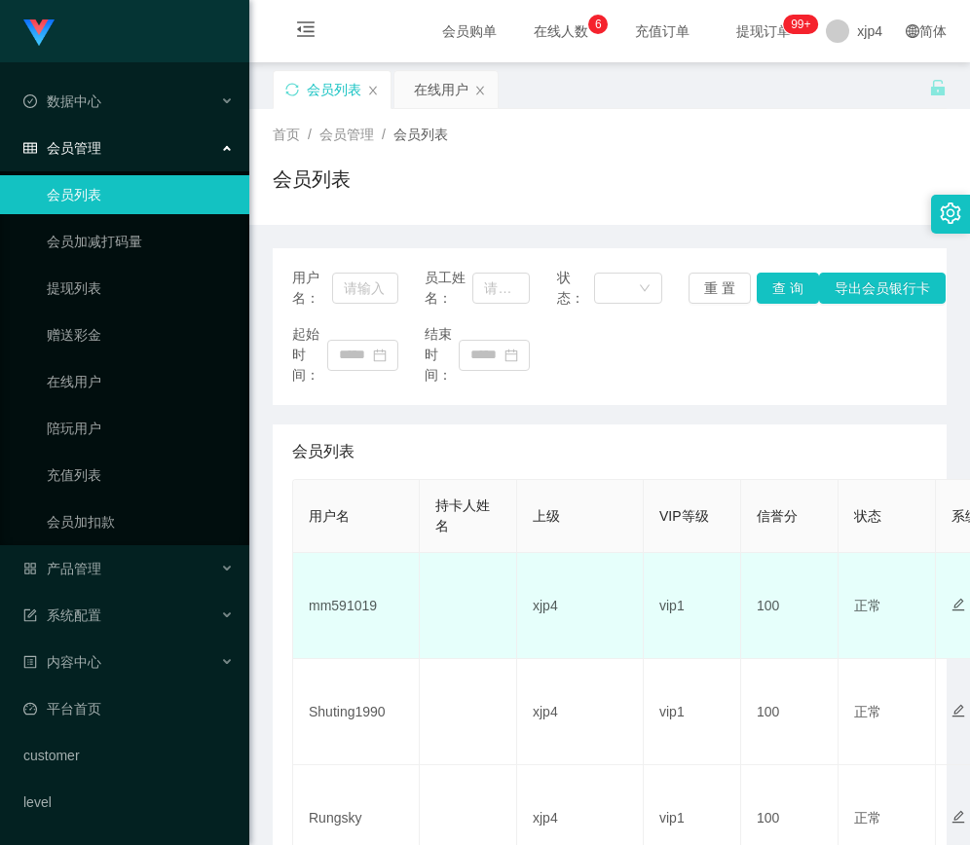
click at [342, 609] on td "mm591019" at bounding box center [356, 606] width 127 height 106
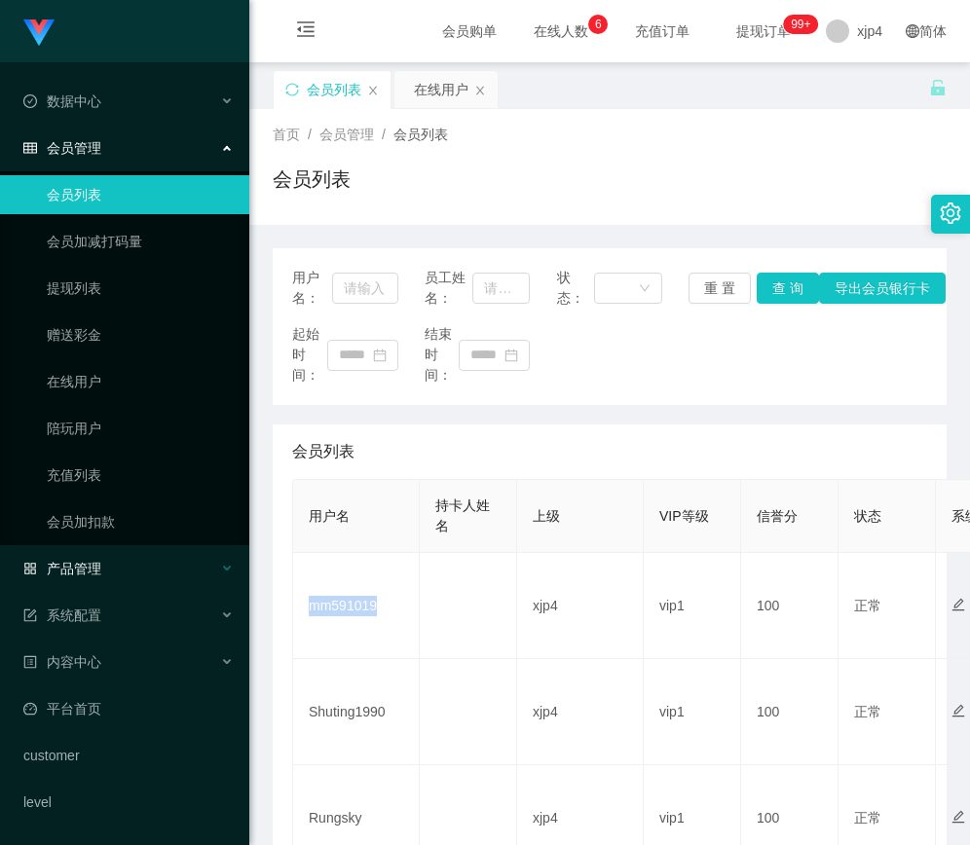
copy td "mm591019"
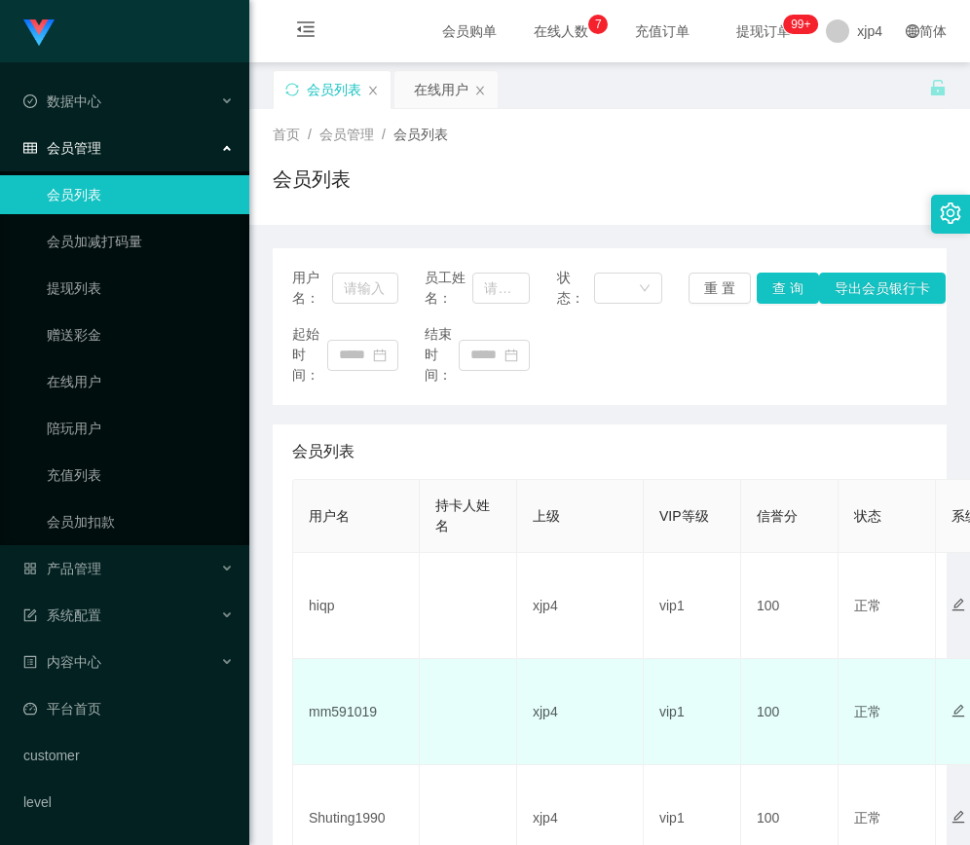
scroll to position [390, 0]
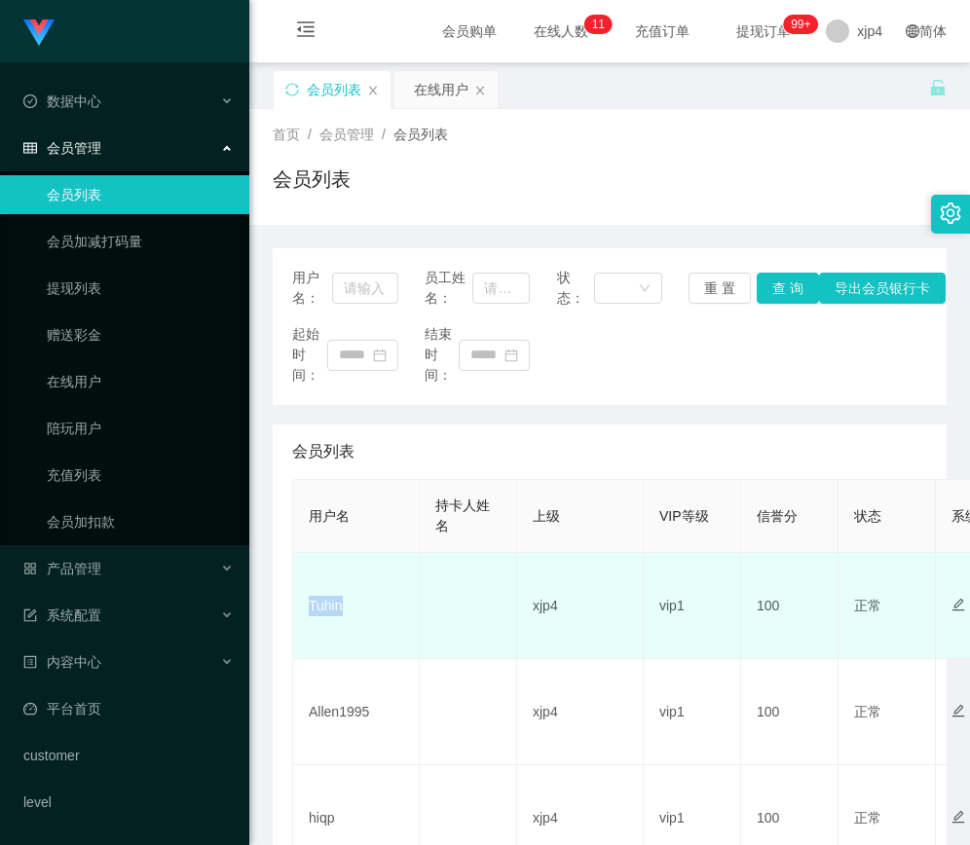
click at [347, 631] on td "Tuhin" at bounding box center [356, 606] width 127 height 106
click at [332, 611] on td "Tuhin" at bounding box center [356, 606] width 127 height 106
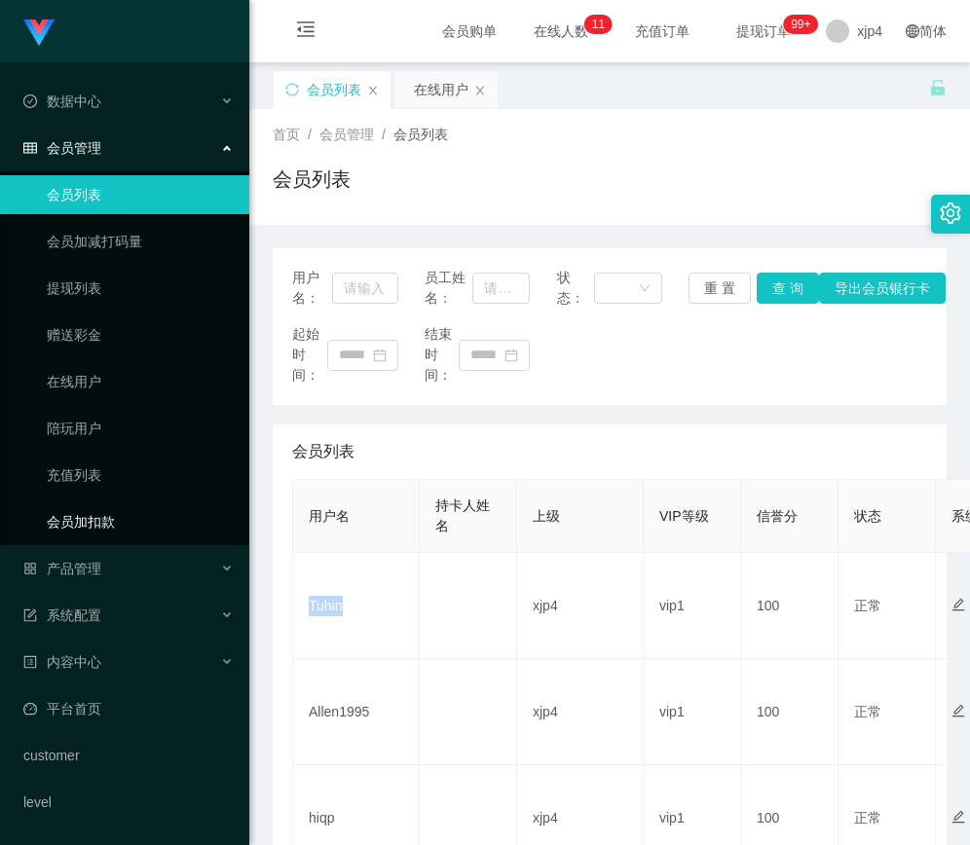
copy td "Tuhin"
